Goal: Task Accomplishment & Management: Manage account settings

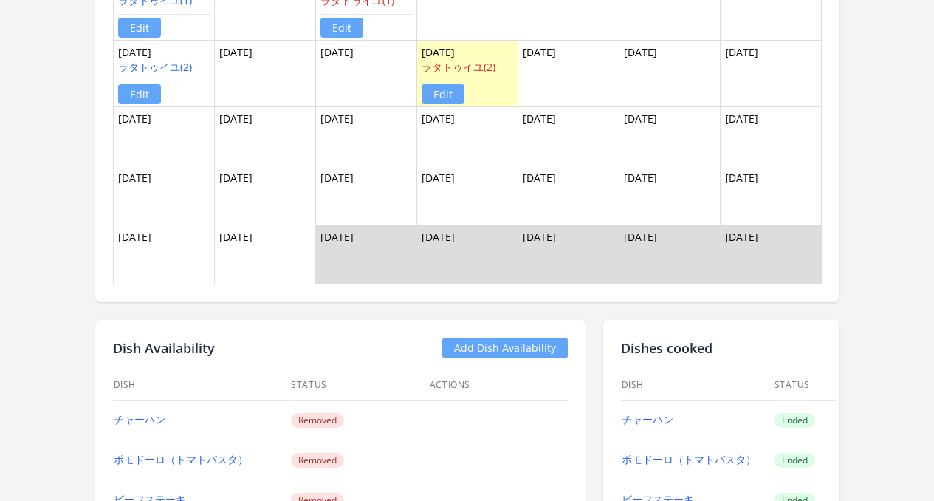
scroll to position [1071, 0]
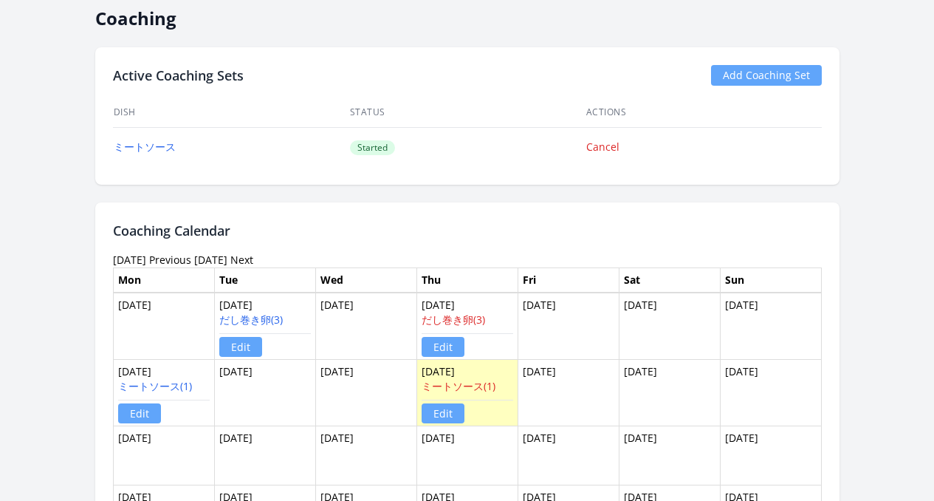
scroll to position [1021, 0]
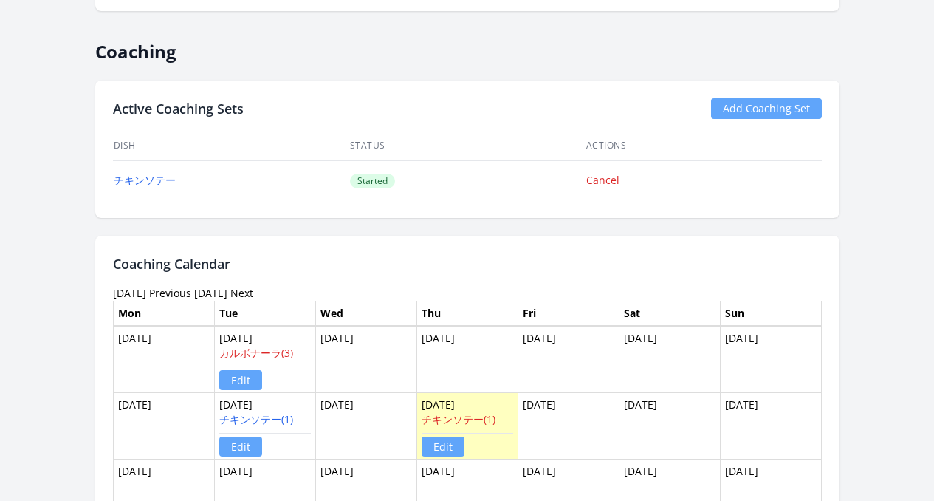
scroll to position [879, 0]
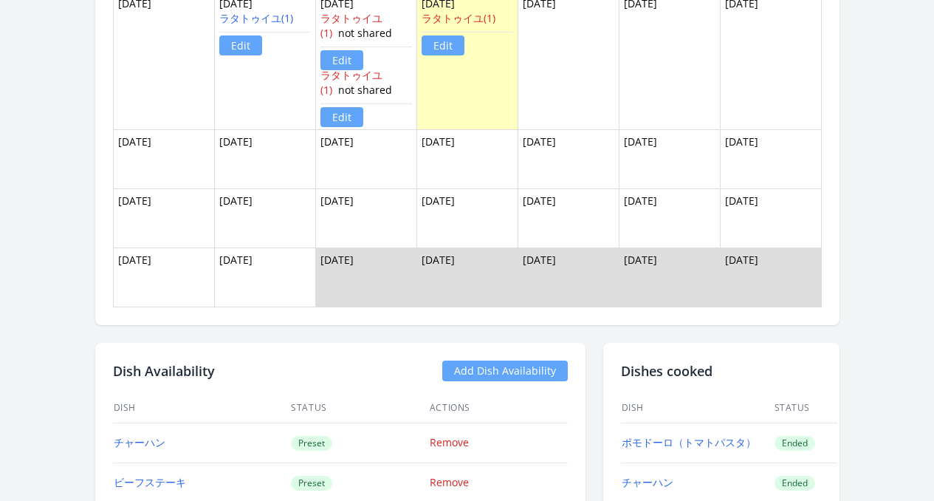
scroll to position [1117, 0]
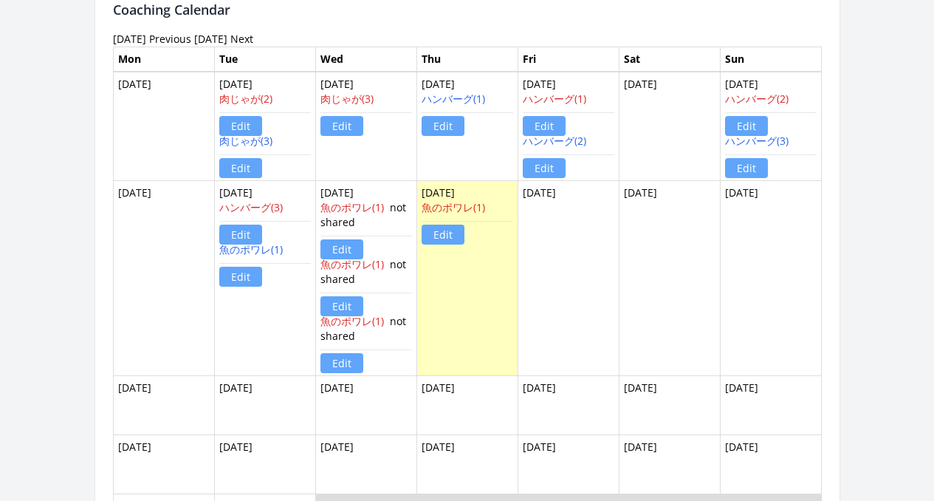
scroll to position [1100, 0]
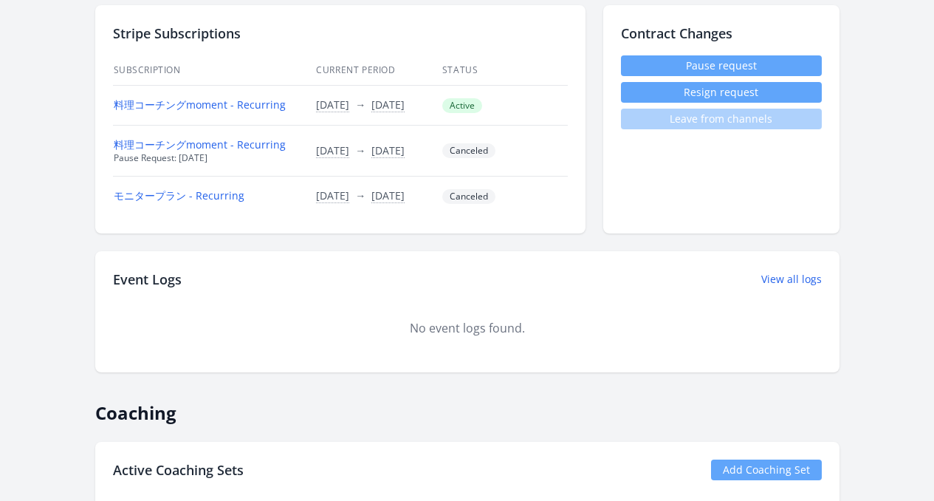
scroll to position [363, 0]
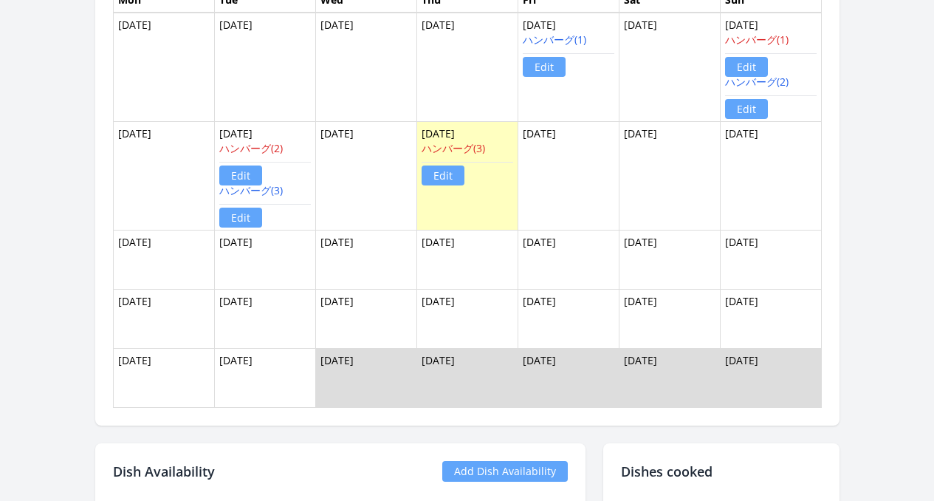
scroll to position [1156, 0]
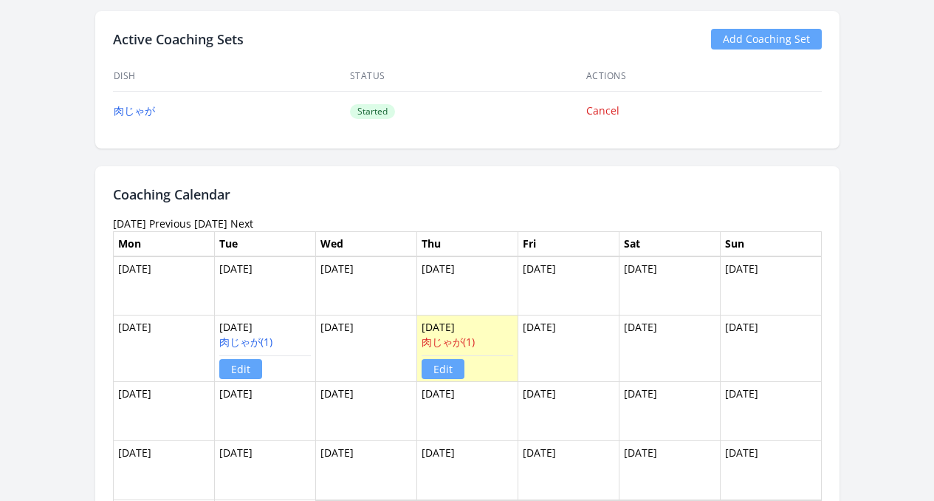
scroll to position [1155, 0]
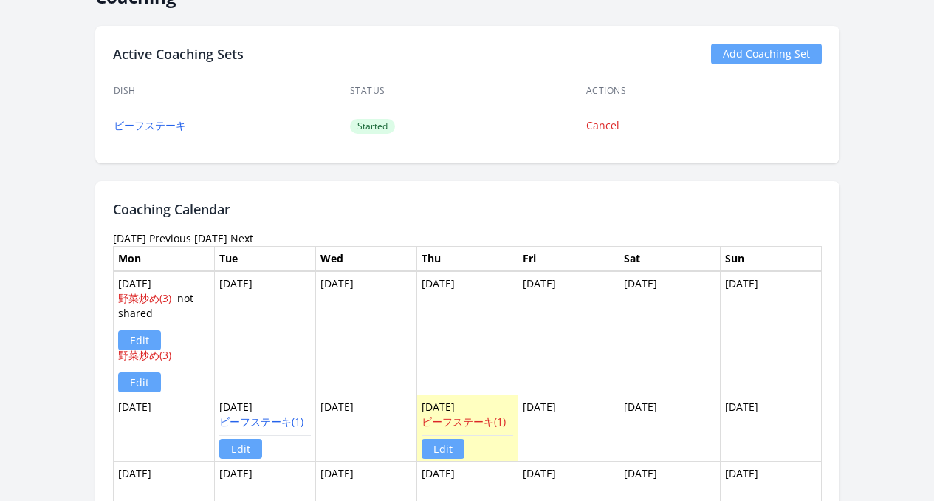
scroll to position [1107, 0]
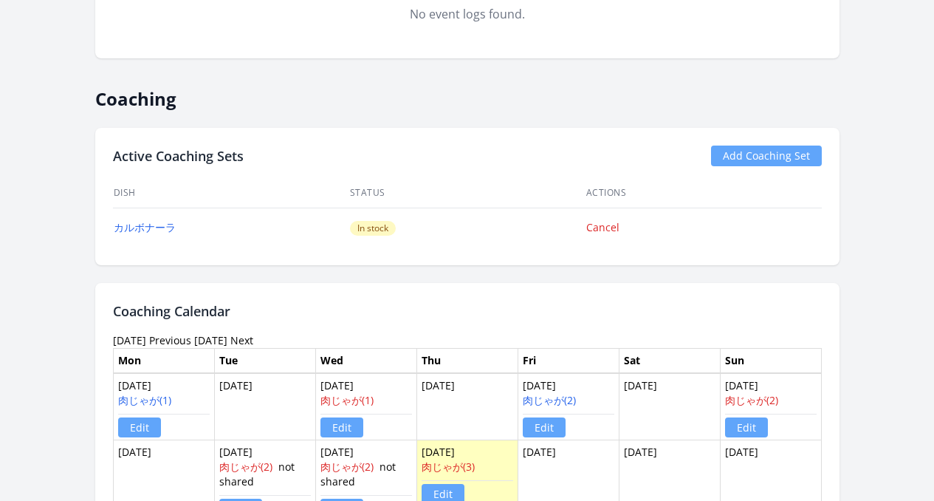
scroll to position [579, 0]
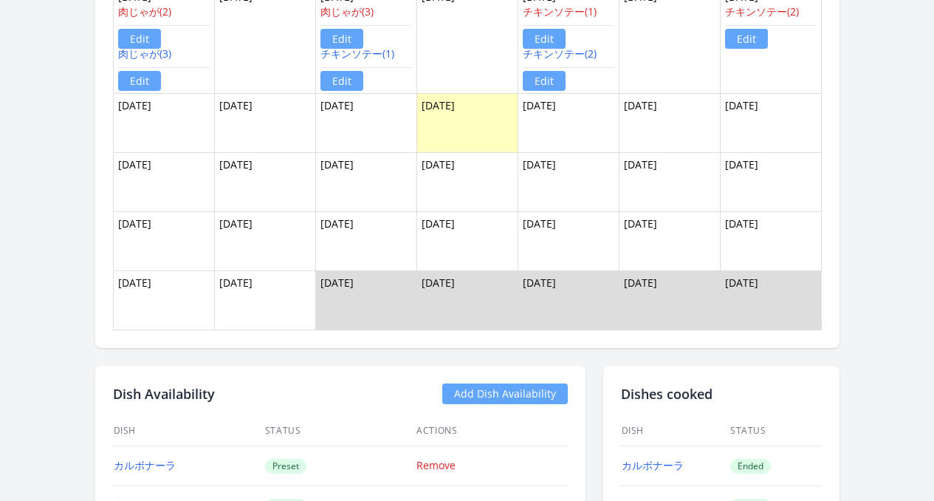
scroll to position [1004, 0]
